Goal: Find specific page/section: Find specific page/section

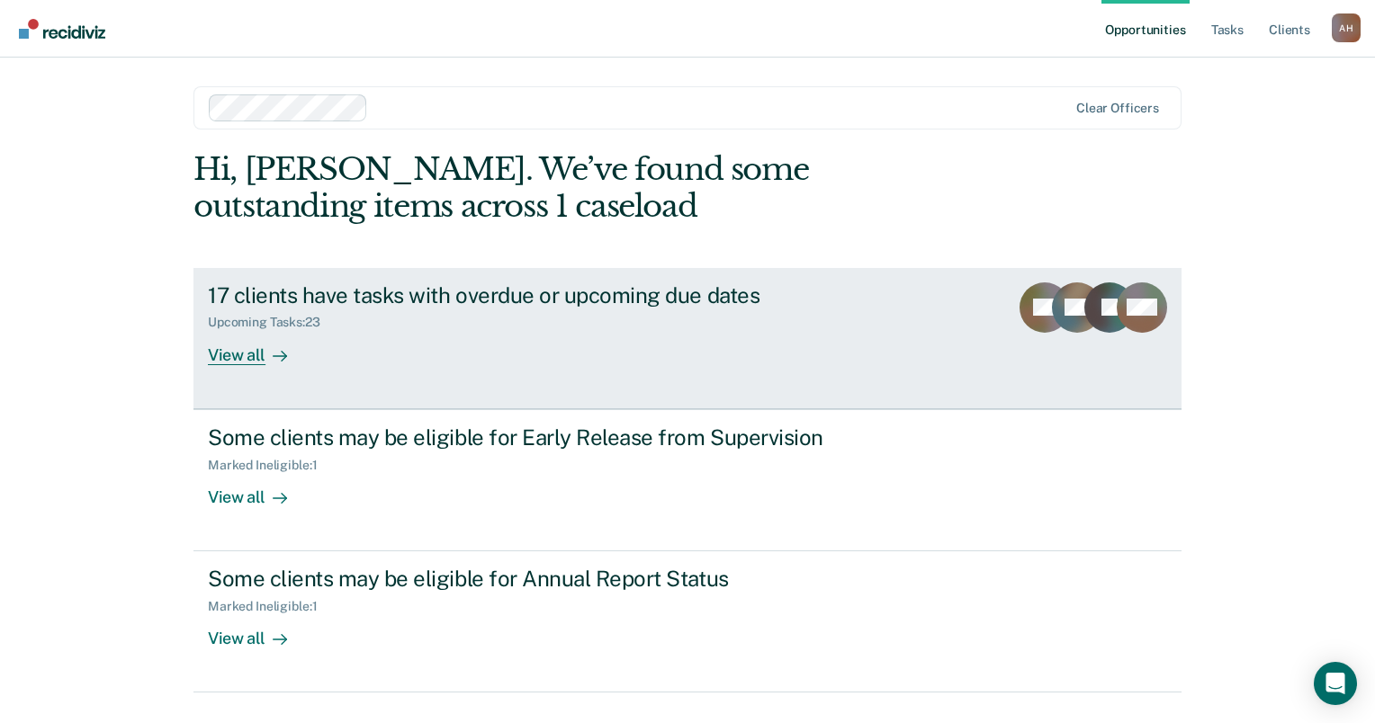
click at [244, 360] on div "View all" at bounding box center [258, 347] width 101 height 35
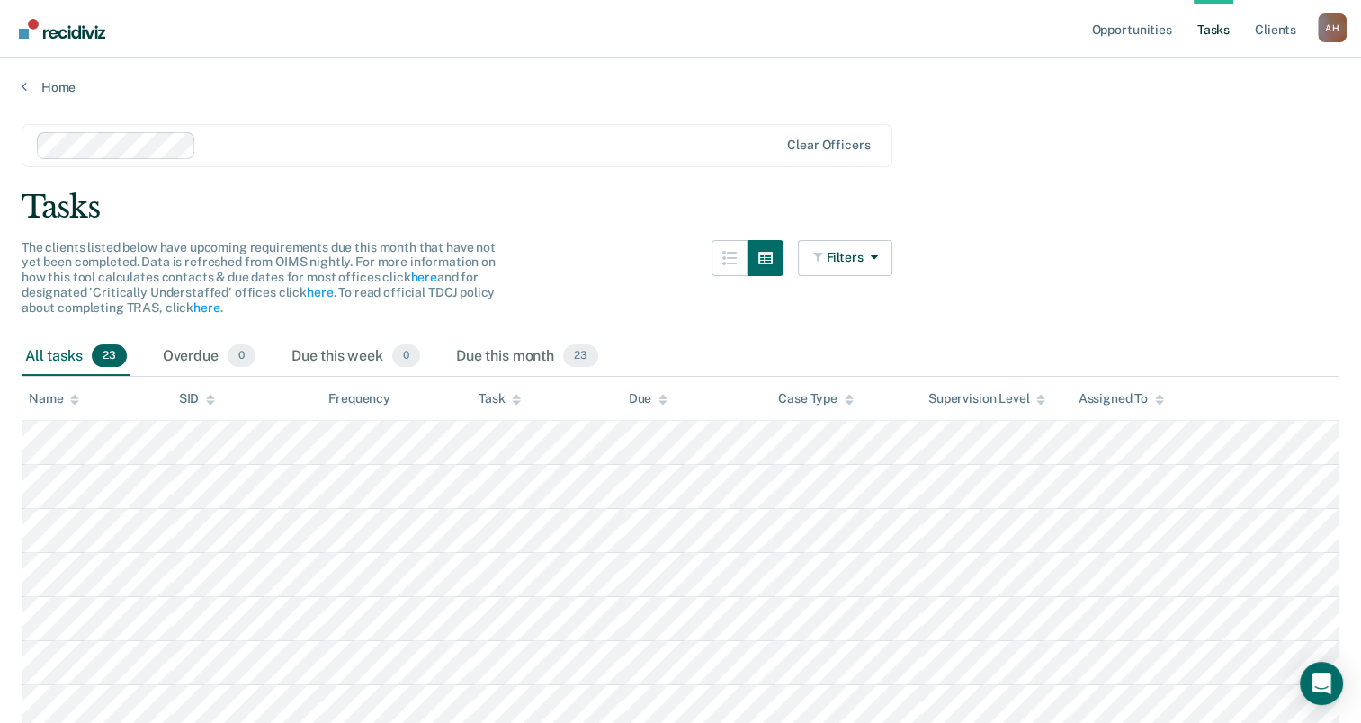
click at [501, 401] on div "Task" at bounding box center [500, 398] width 42 height 15
click at [1205, 213] on div "Tasks" at bounding box center [681, 207] width 1318 height 37
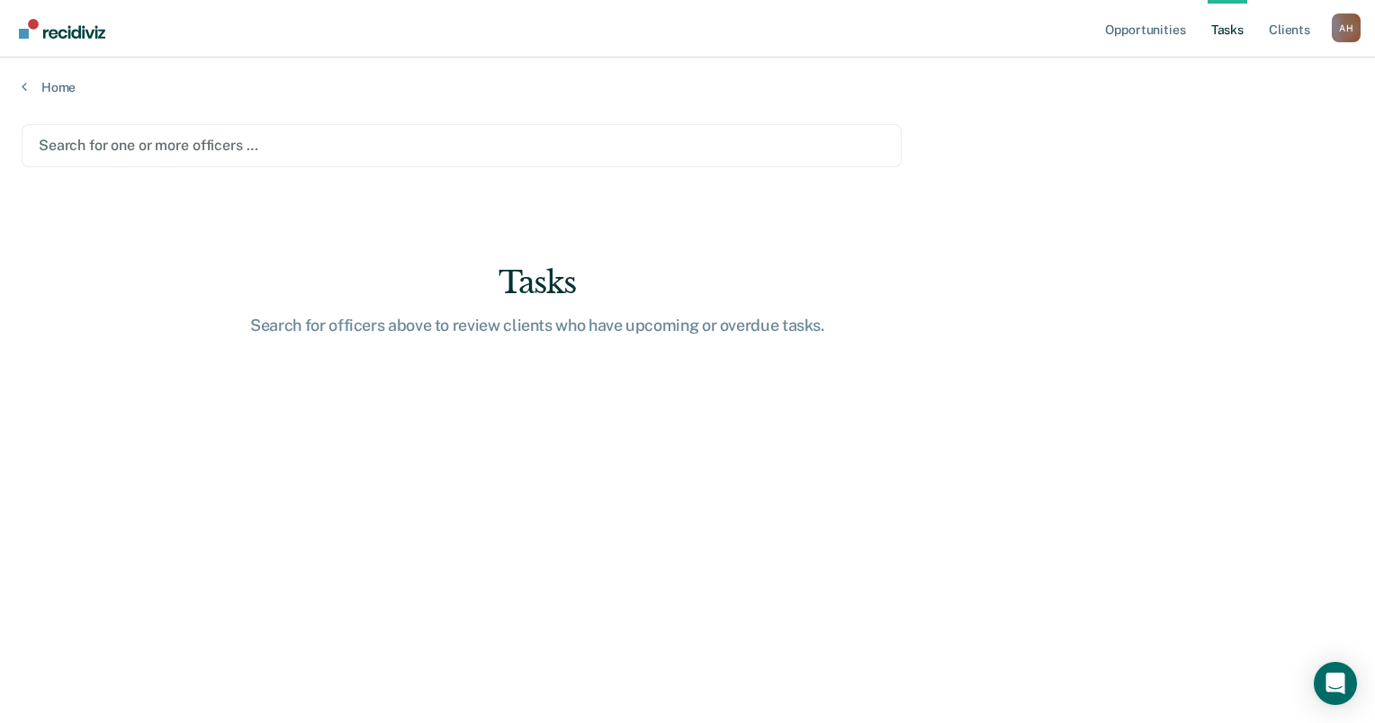
click at [166, 145] on div at bounding box center [462, 145] width 846 height 21
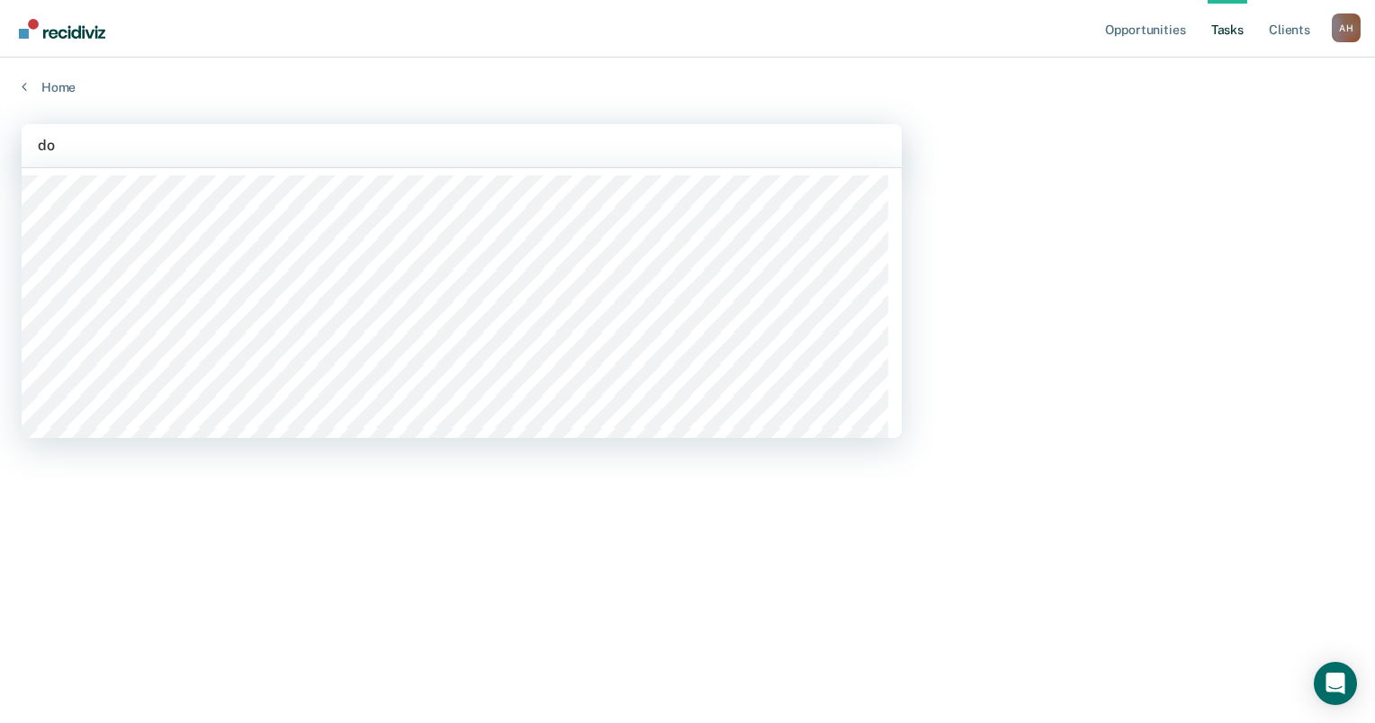
type input "doh"
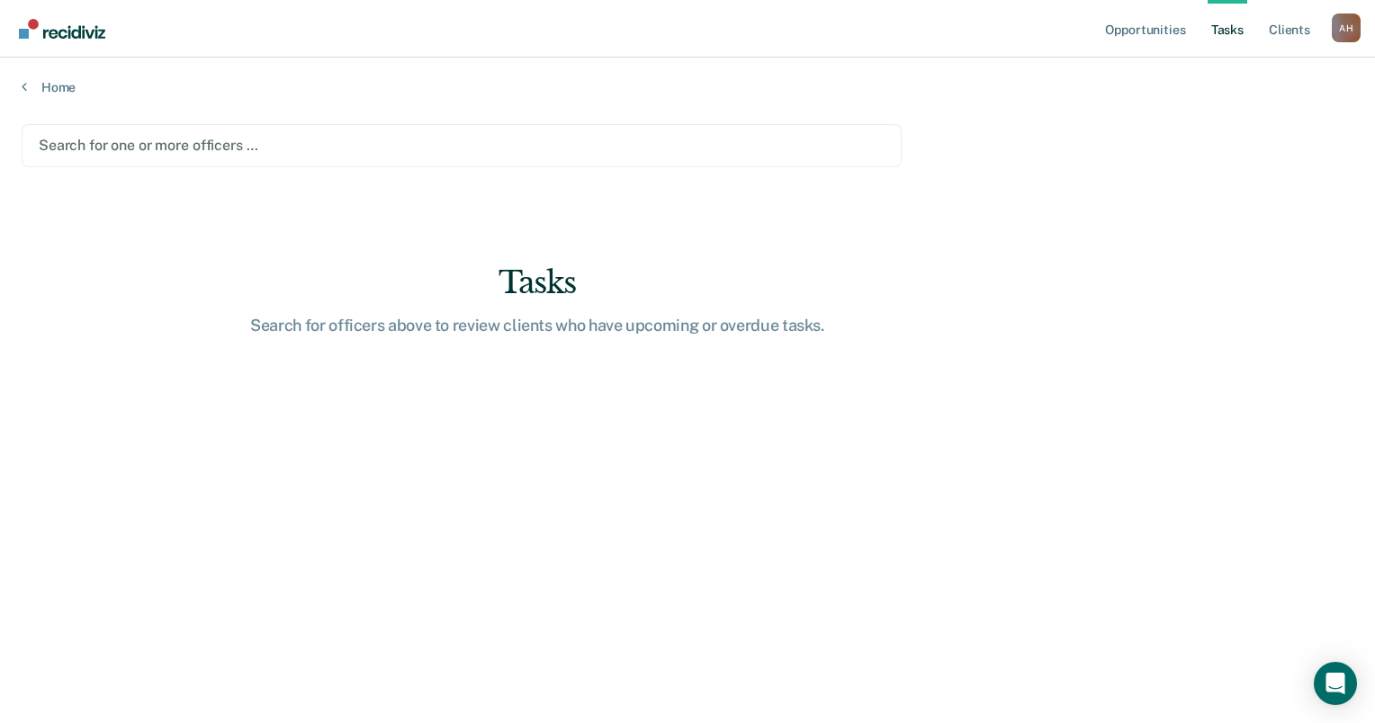
click at [116, 144] on div at bounding box center [462, 145] width 846 height 21
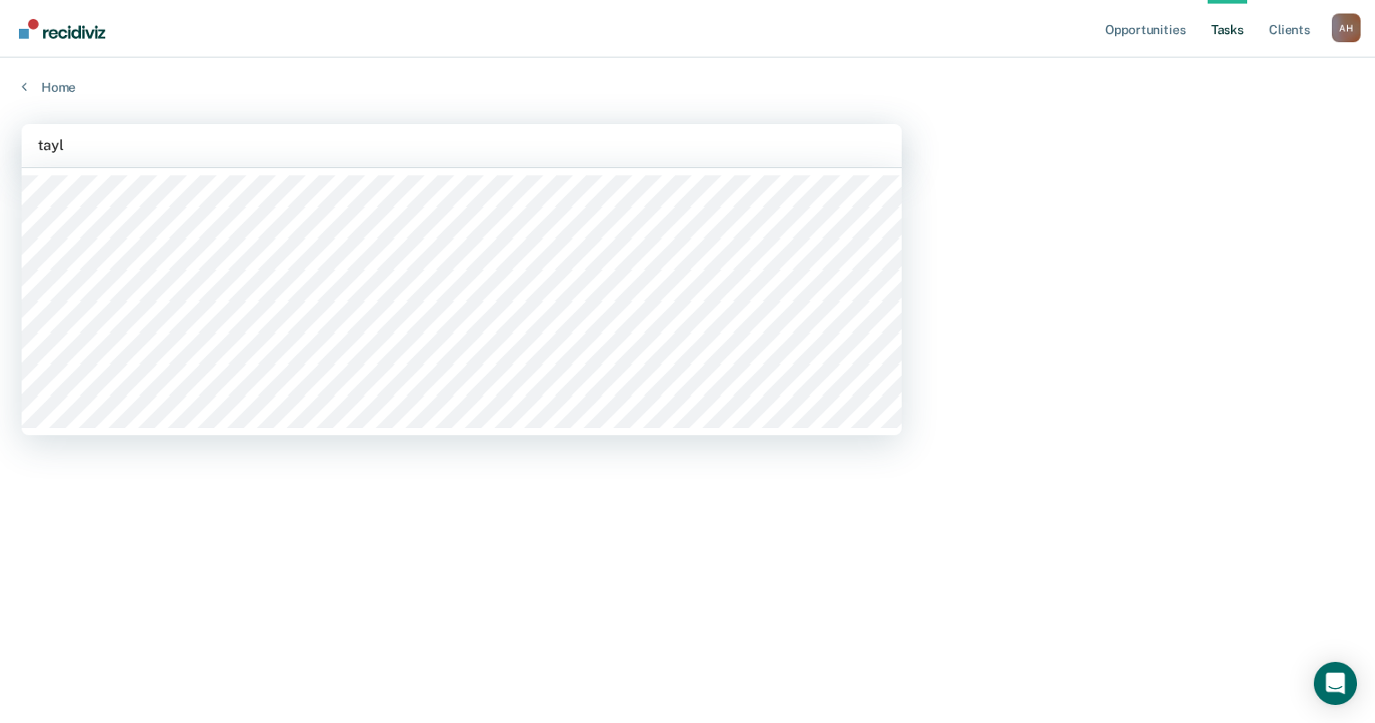
type input "taylo"
click at [162, 146] on div at bounding box center [461, 145] width 847 height 21
type input "ang"
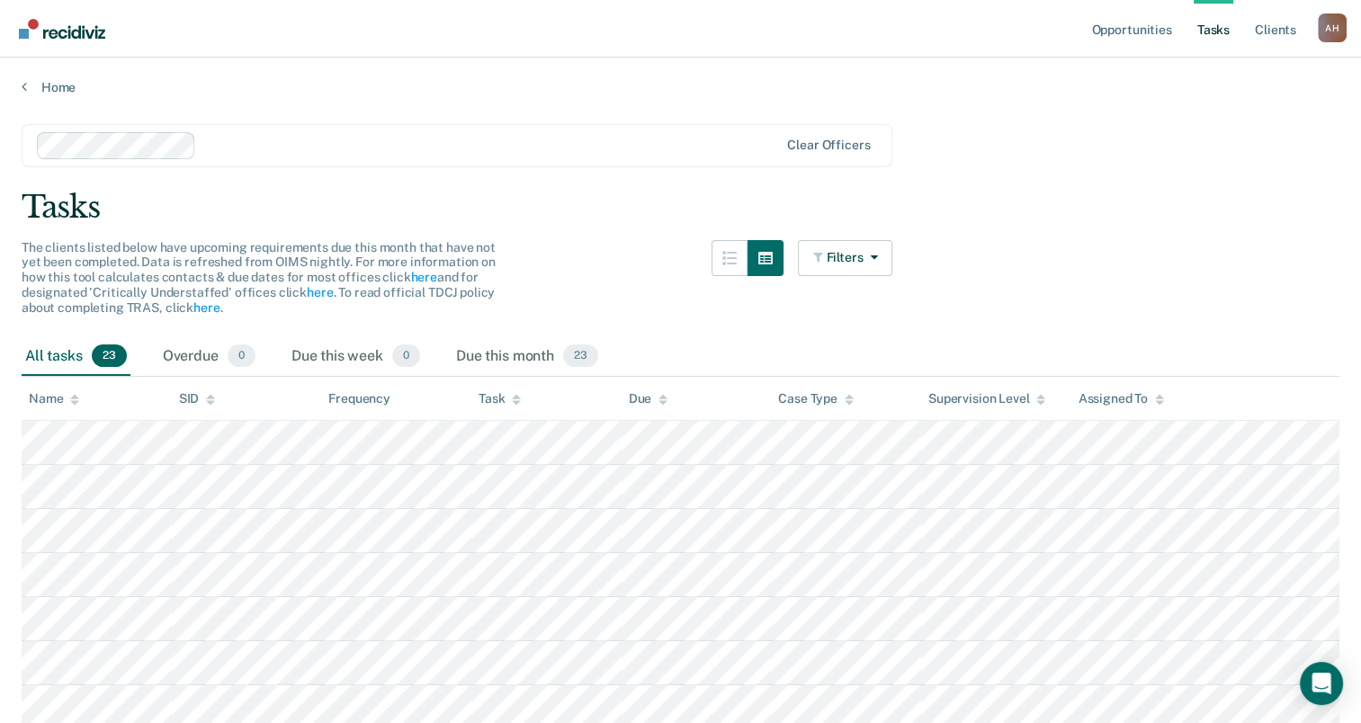
click at [511, 406] on th "Task" at bounding box center [546, 399] width 150 height 44
click at [517, 397] on icon at bounding box center [516, 396] width 9 height 4
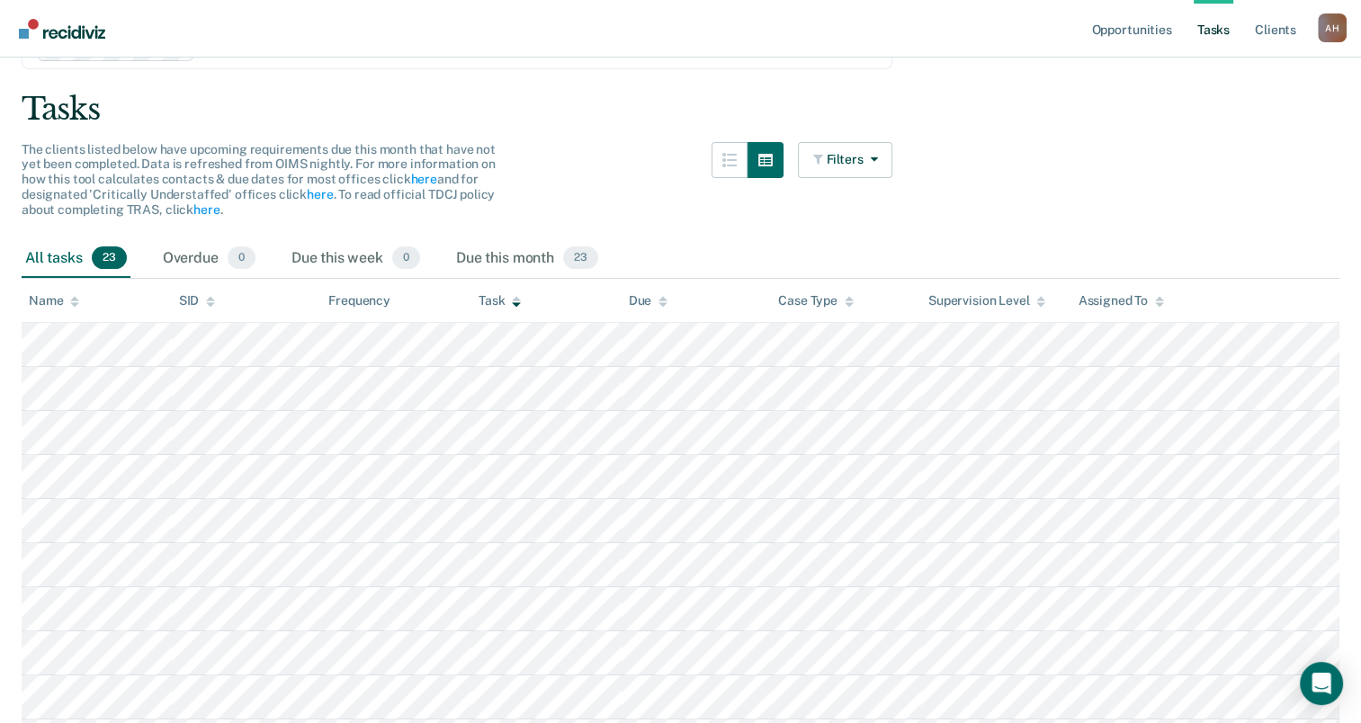
scroll to position [99, 0]
click at [1191, 156] on main "Clear officers Tasks The clients listed below have upcoming requirements due th…" at bounding box center [680, 699] width 1361 height 1406
